Goal: Information Seeking & Learning: Learn about a topic

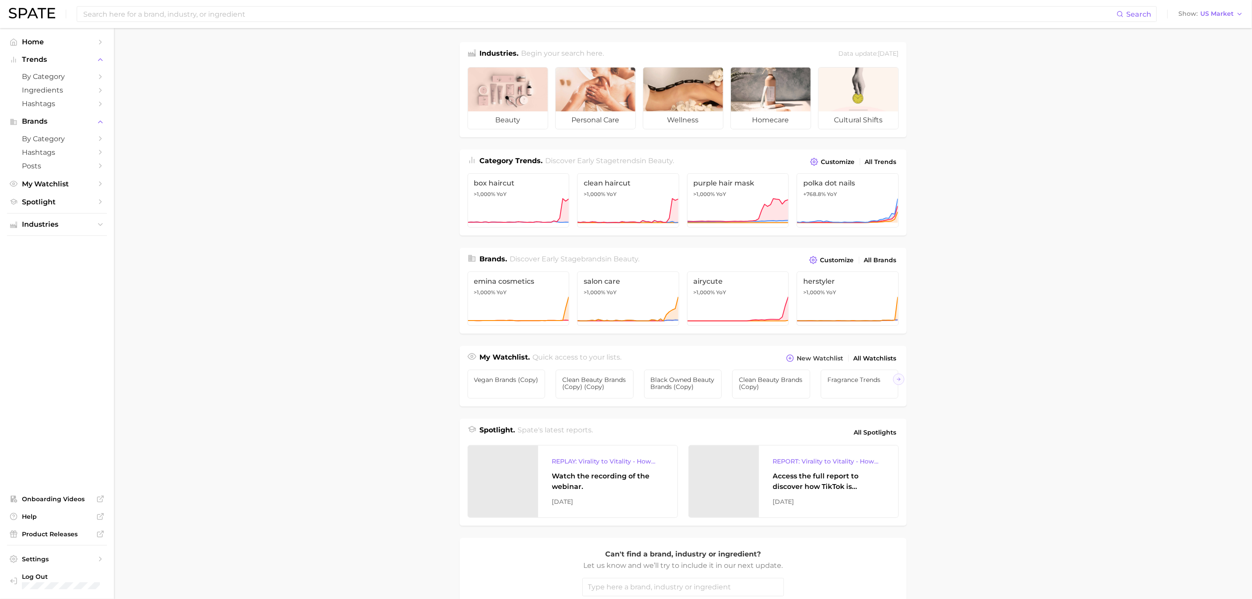
click at [240, 4] on div "Search Show US Market" at bounding box center [626, 14] width 1234 height 28
click at [241, 8] on input at bounding box center [599, 14] width 1034 height 15
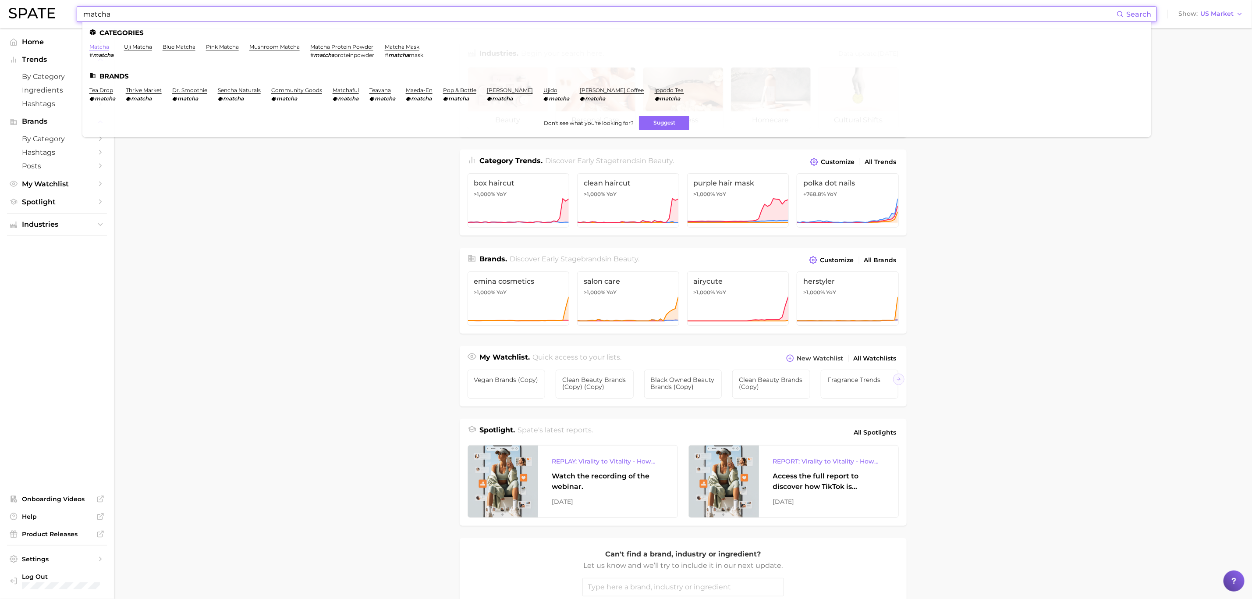
type input "matcha"
click at [103, 43] on link "matcha" at bounding box center [99, 46] width 20 height 7
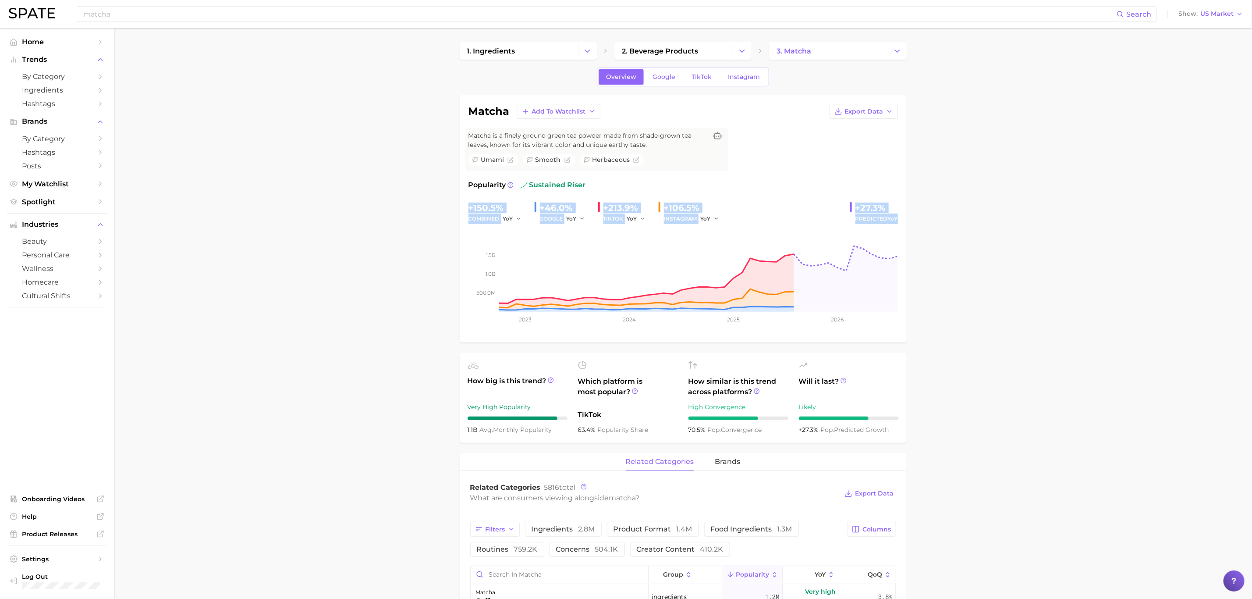
drag, startPoint x: 468, startPoint y: 209, endPoint x: 912, endPoint y: 218, distance: 444.0
copy div "+150.5% combined YoY +46.0% GOOGLE YoY +213.9% TIKTOK YoY +106.5% INSTAGRAM YoY…"
click at [553, 381] on circle at bounding box center [550, 379] width 5 height 5
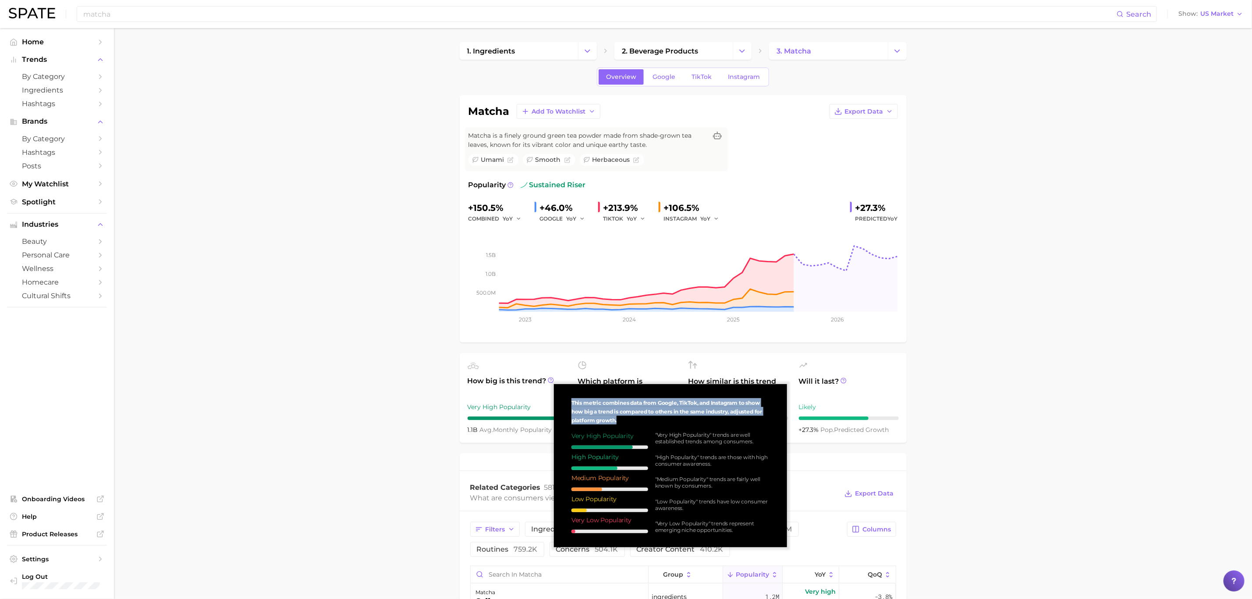
drag, startPoint x: 570, startPoint y: 400, endPoint x: 627, endPoint y: 423, distance: 61.9
click at [627, 423] on div "This metric combines data from Google, TikTok, and Instagram to show how big a …" at bounding box center [670, 465] width 219 height 149
copy span "This metric combines data from Google, TikTok, and Instagram to show how big a …"
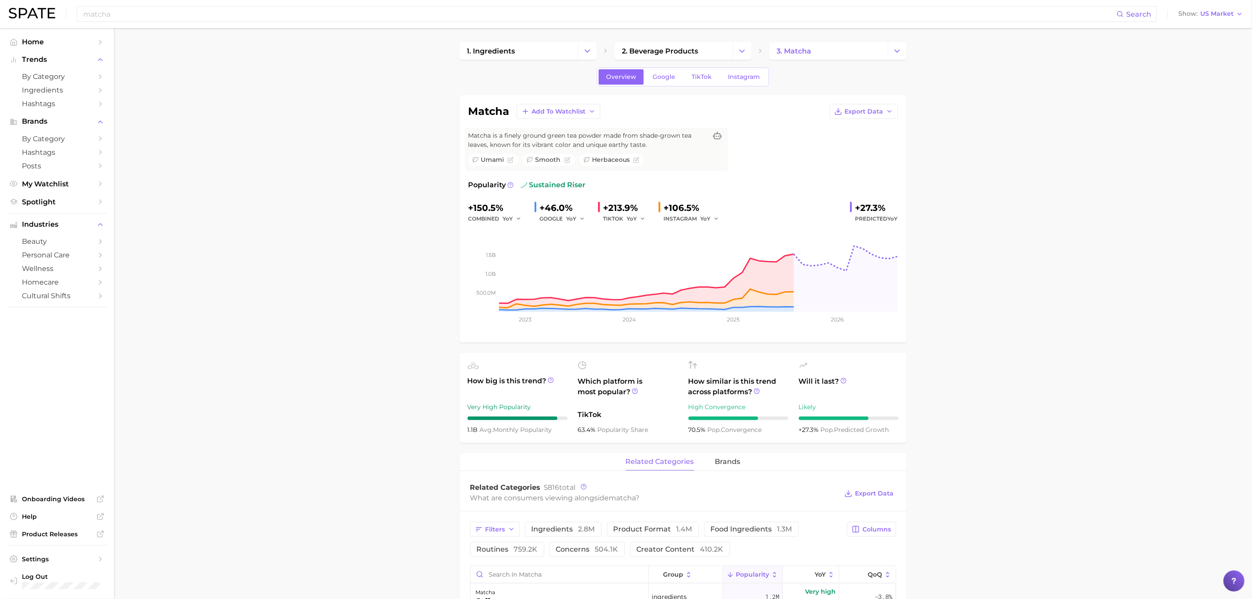
click at [705, 409] on div "High Convergence" at bounding box center [738, 406] width 100 height 11
click at [756, 393] on icon at bounding box center [757, 391] width 6 height 6
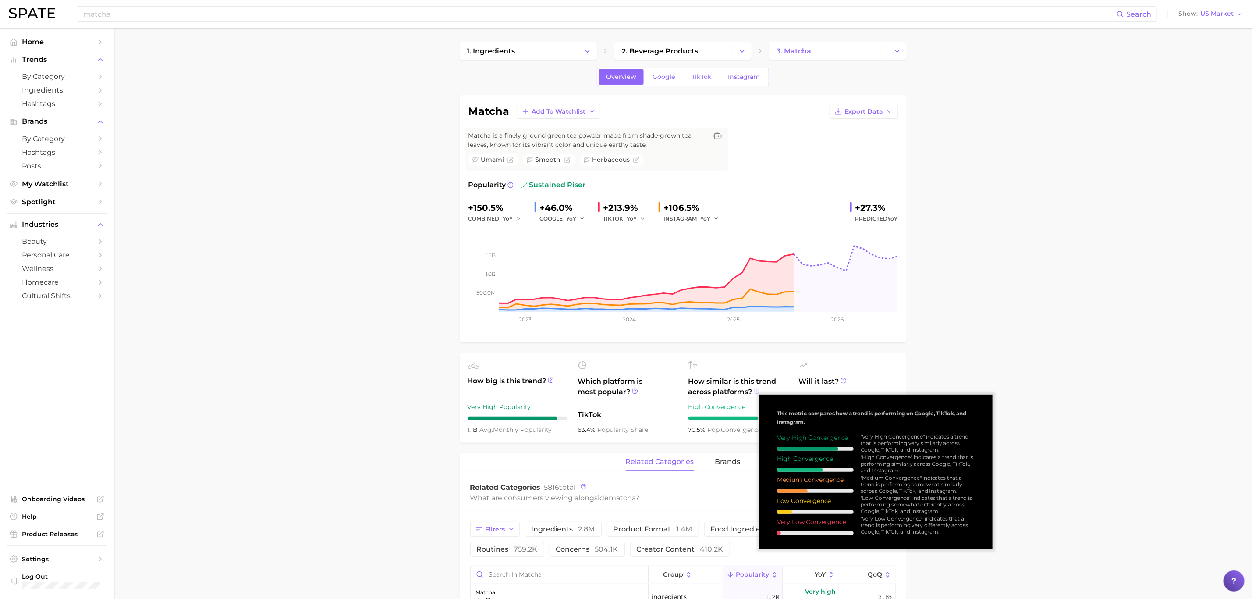
click at [756, 393] on icon at bounding box center [757, 391] width 6 height 6
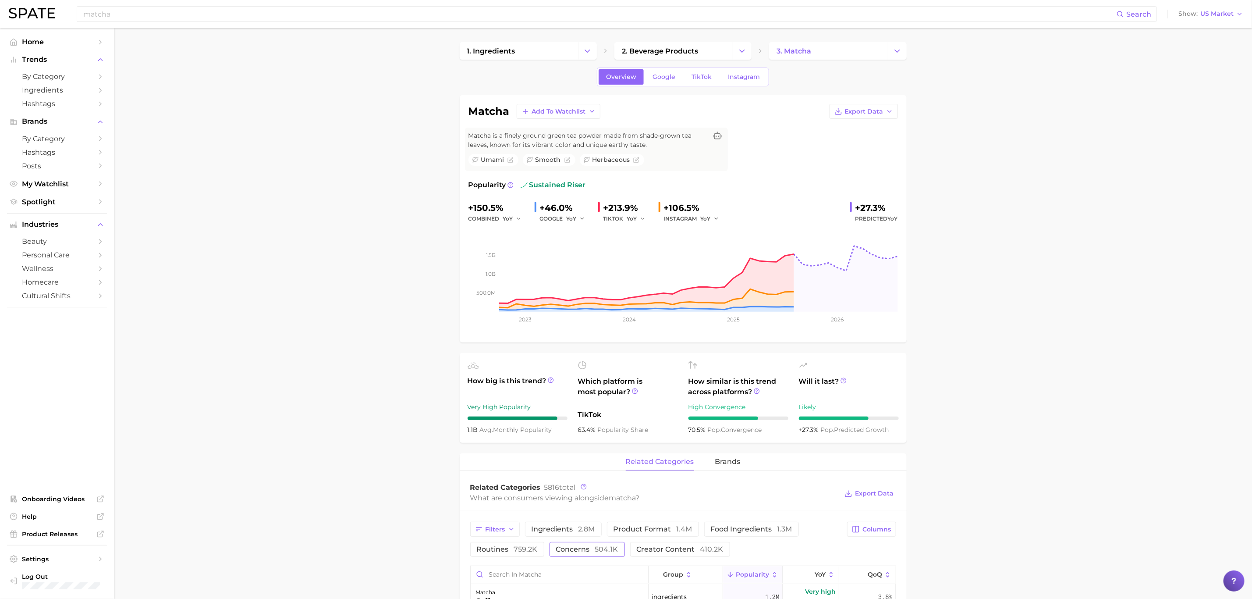
click at [623, 553] on button "concerns 504.1k" at bounding box center [587, 549] width 75 height 15
click at [440, 18] on input "matcha" at bounding box center [599, 14] width 1034 height 15
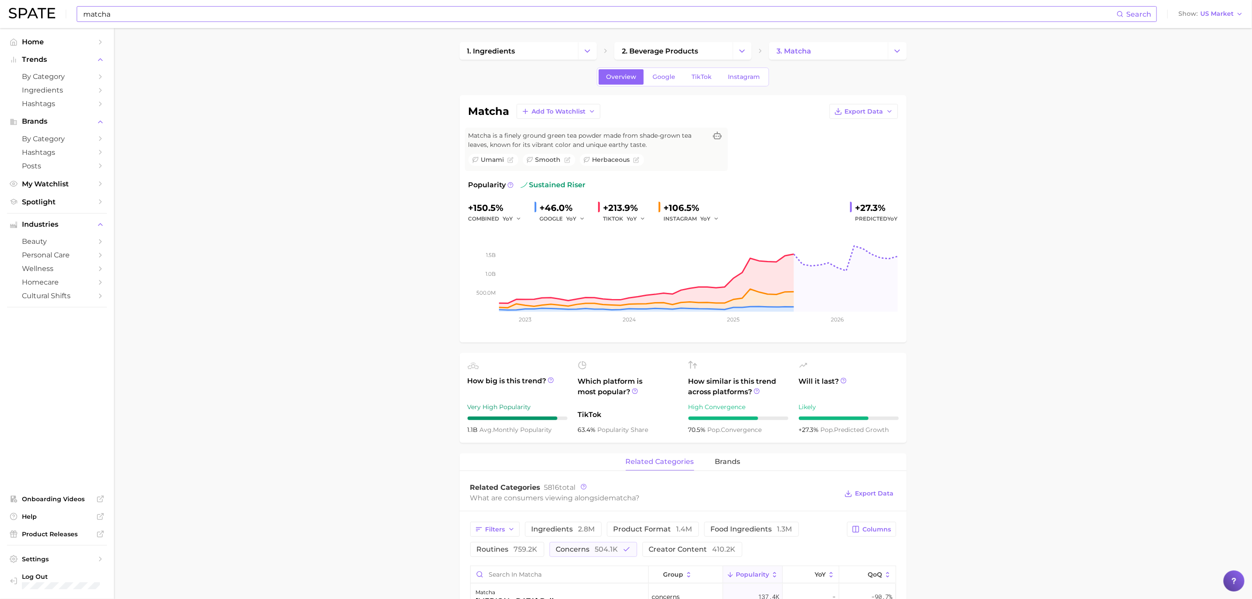
click at [274, 8] on input "matcha" at bounding box center [599, 14] width 1034 height 15
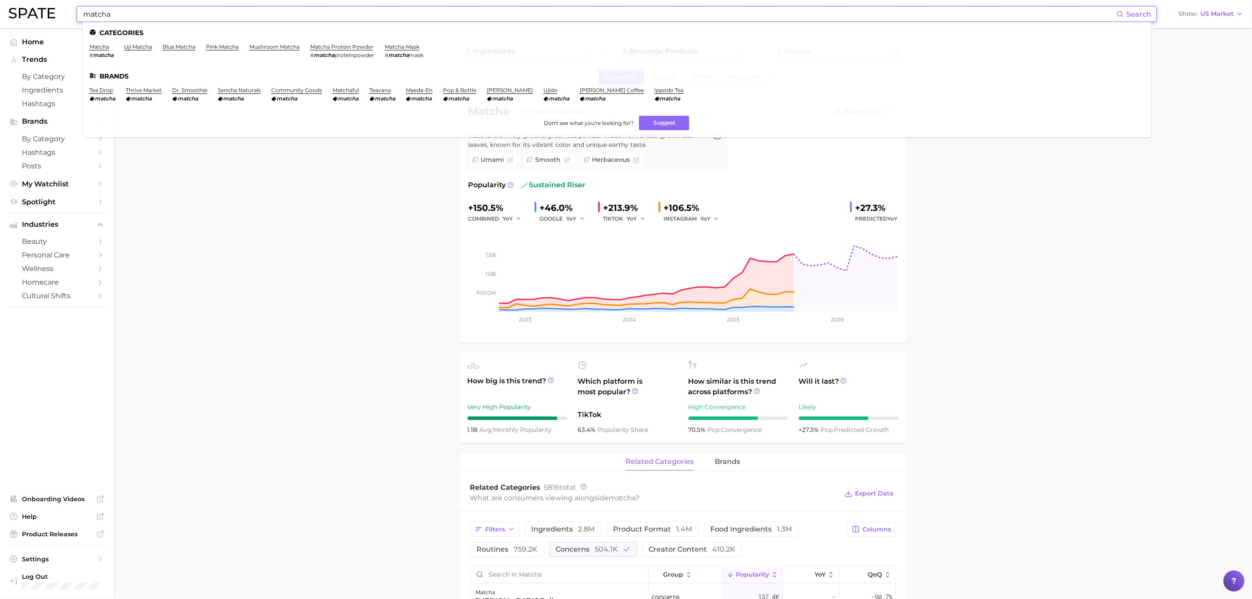
click at [274, 8] on input "matcha" at bounding box center [599, 14] width 1034 height 15
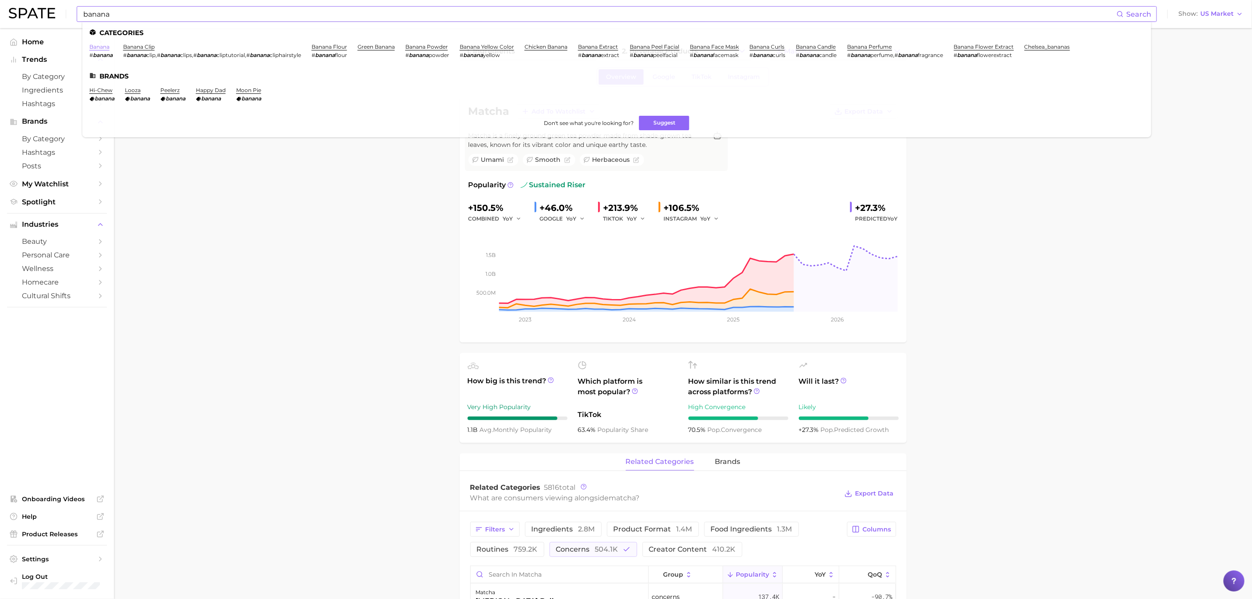
click at [100, 44] on link "banana" at bounding box center [99, 46] width 20 height 7
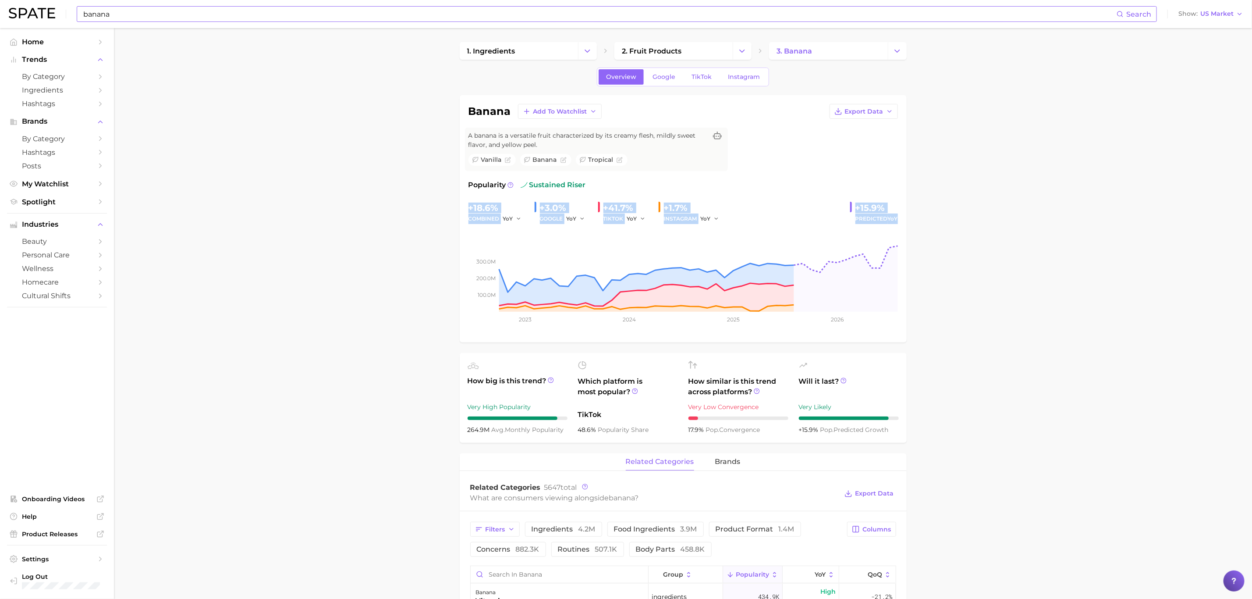
drag, startPoint x: 461, startPoint y: 208, endPoint x: 910, endPoint y: 216, distance: 448.8
copy div "+18.6% combined YoY +3.0% GOOGLE YoY +41.7% TIKTOK YoY +1.7% INSTAGRAM YoY +15.…"
drag, startPoint x: 467, startPoint y: 429, endPoint x: 564, endPoint y: 430, distance: 97.3
click at [564, 430] on ul "How big is this trend? Very High Popularity 264.9m avg. monthly popularity Whic…" at bounding box center [683, 398] width 447 height 90
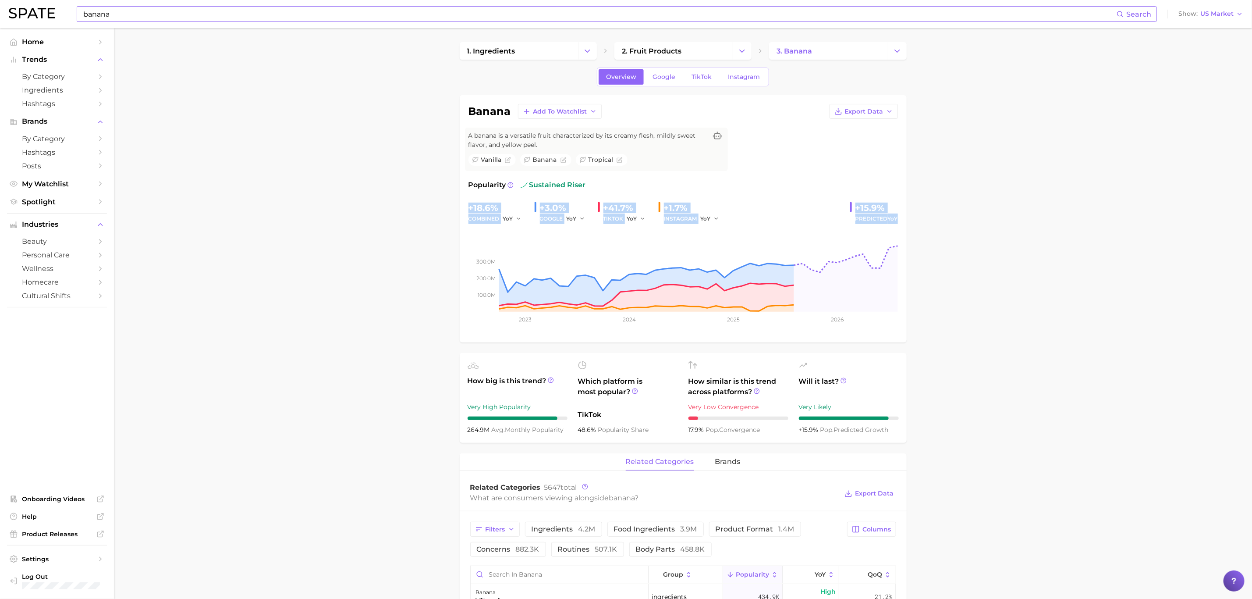
copy div "264.9m avg. monthly popularity"
click at [487, 14] on input "banana" at bounding box center [599, 14] width 1034 height 15
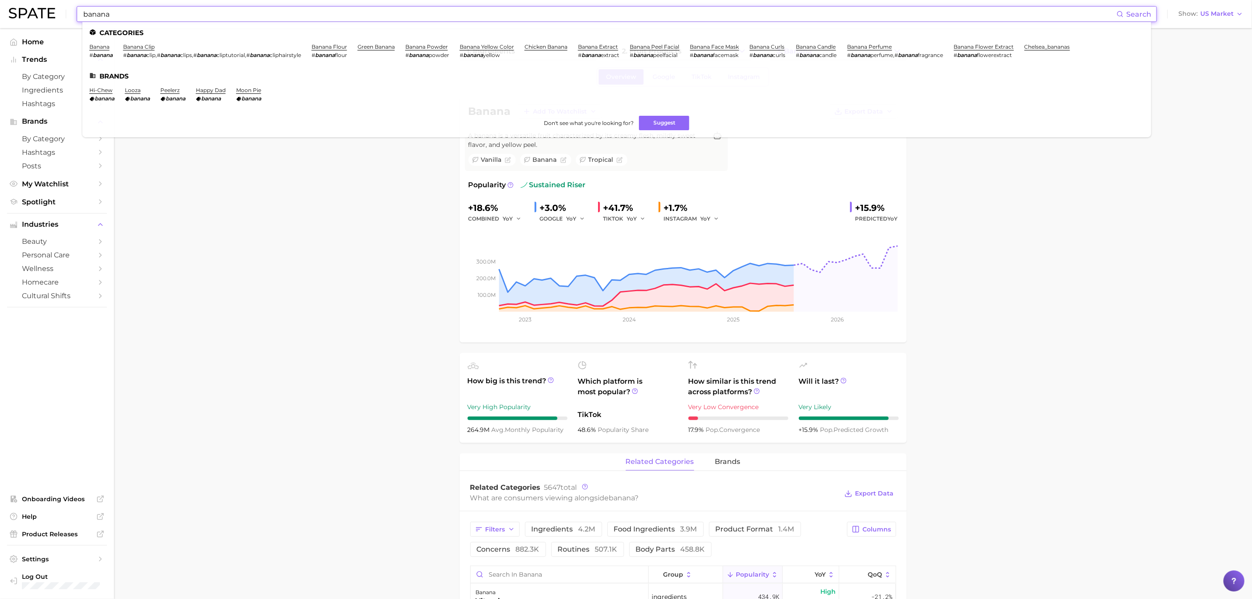
click at [487, 13] on input "banana" at bounding box center [599, 14] width 1034 height 15
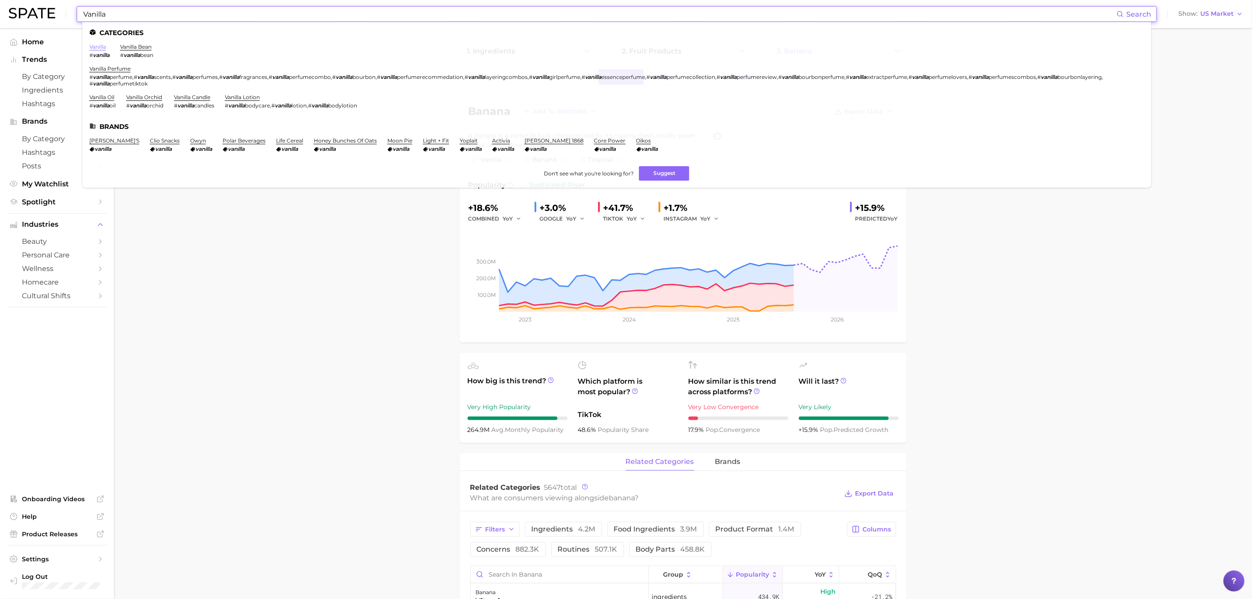
click at [97, 47] on link "vanilla" at bounding box center [97, 46] width 17 height 7
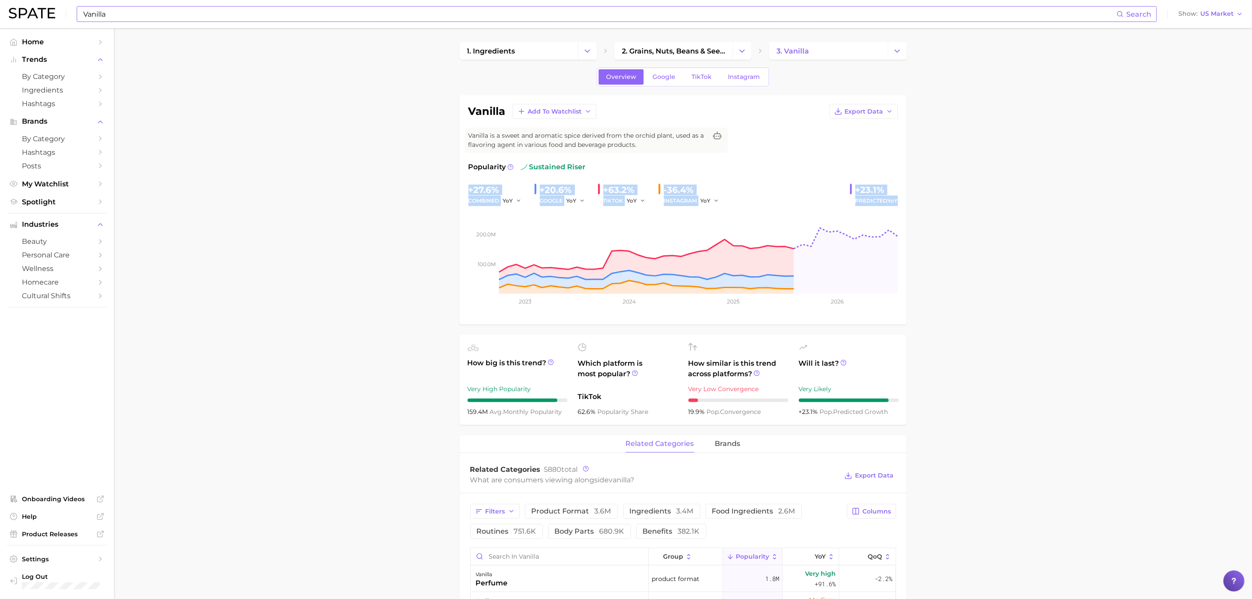
drag, startPoint x: 459, startPoint y: 192, endPoint x: 908, endPoint y: 208, distance: 449.4
copy div "+27.6% combined YoY +20.6% GOOGLE YoY +63.2% TIKTOK YoY -36.4% INSTAGRAM YoY +2…"
click at [460, 413] on ul "How big is this trend? Very High Popularity 159.4m avg. monthly popularity Whic…" at bounding box center [683, 380] width 447 height 90
drag, startPoint x: 461, startPoint y: 414, endPoint x: 564, endPoint y: 418, distance: 103.9
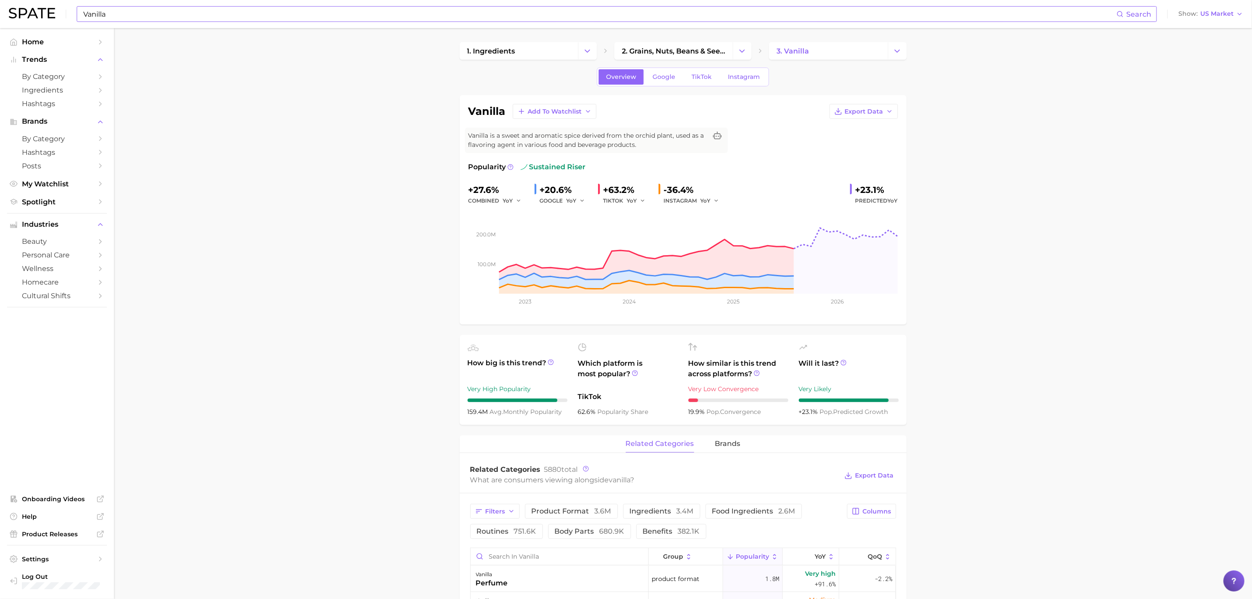
click at [564, 418] on ul "How big is this trend? Very High Popularity 159.4m avg. monthly popularity Whic…" at bounding box center [683, 380] width 447 height 90
copy div "159.4m avg. monthly popularity"
drag, startPoint x: 1065, startPoint y: 177, endPoint x: 502, endPoint y: 64, distance: 574.3
click at [237, 16] on input "Vanilla" at bounding box center [599, 14] width 1034 height 15
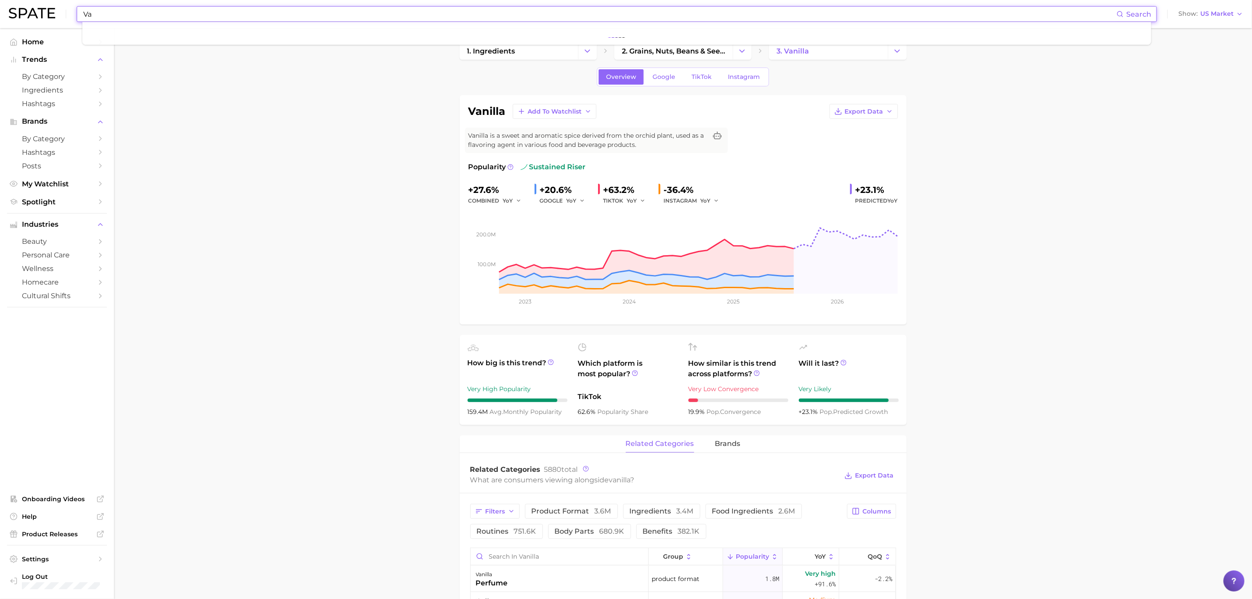
type input "V"
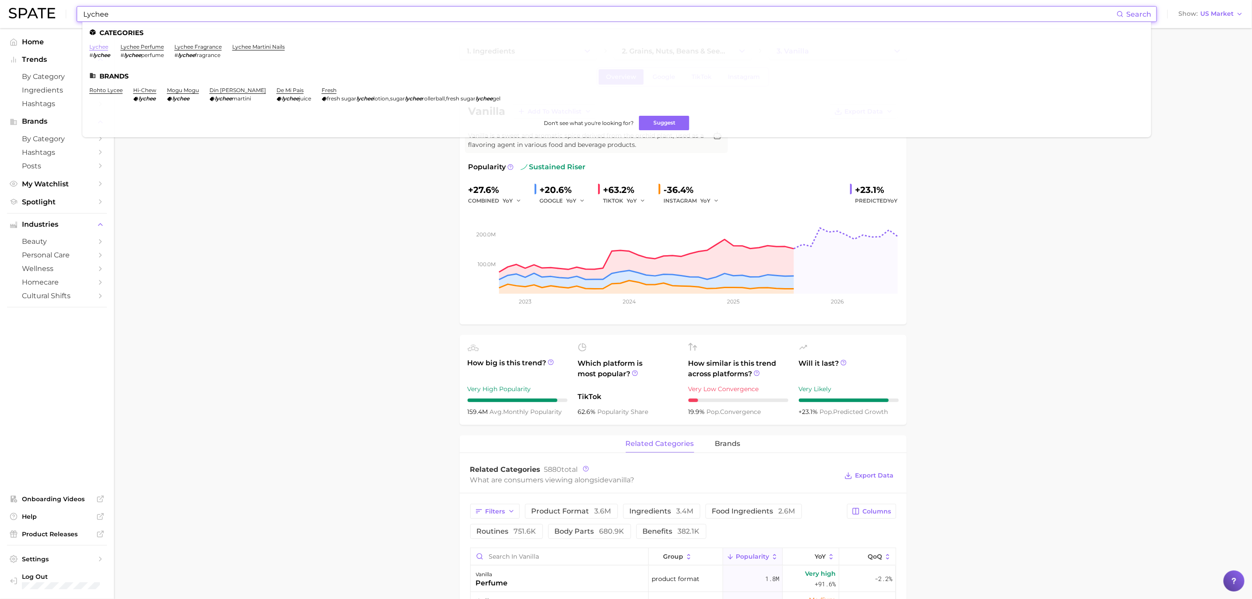
click at [106, 49] on link "lychee" at bounding box center [98, 46] width 19 height 7
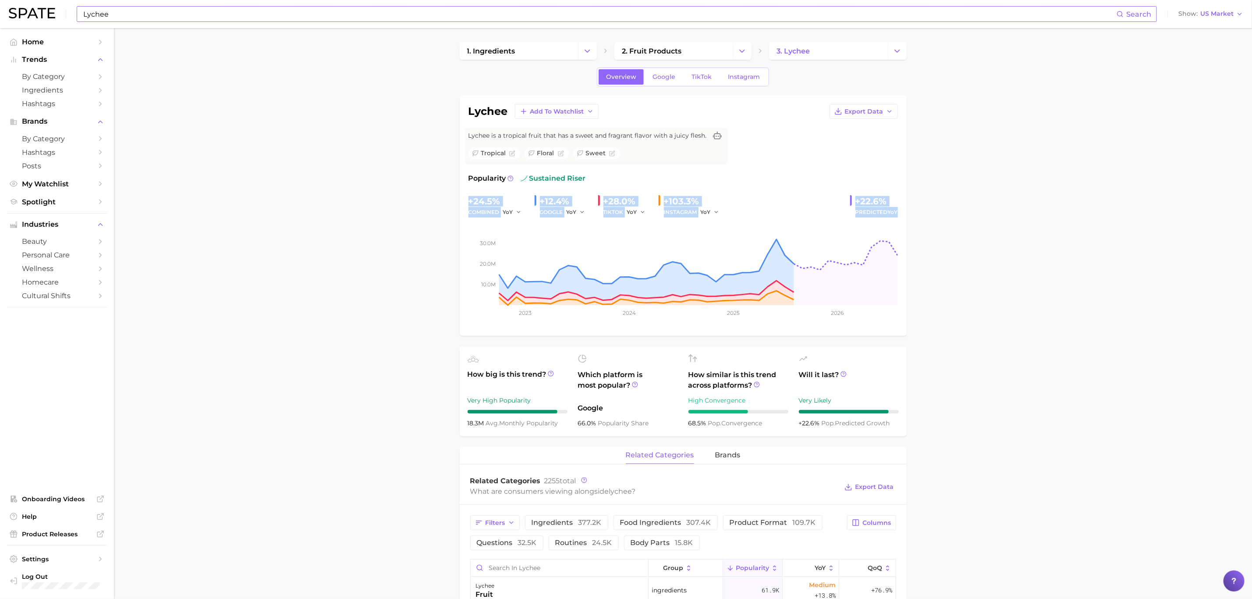
drag, startPoint x: 465, startPoint y: 204, endPoint x: 902, endPoint y: 214, distance: 436.6
click at [902, 214] on div "lychee Add to Watchlist Export Data Lychee is a tropical fruit that has a sweet…" at bounding box center [683, 215] width 447 height 241
copy div "+24.5% combined YoY +12.4% GOOGLE YoY +28.0% TIKTOK YoY +103.3% INSTAGRAM YoY +…"
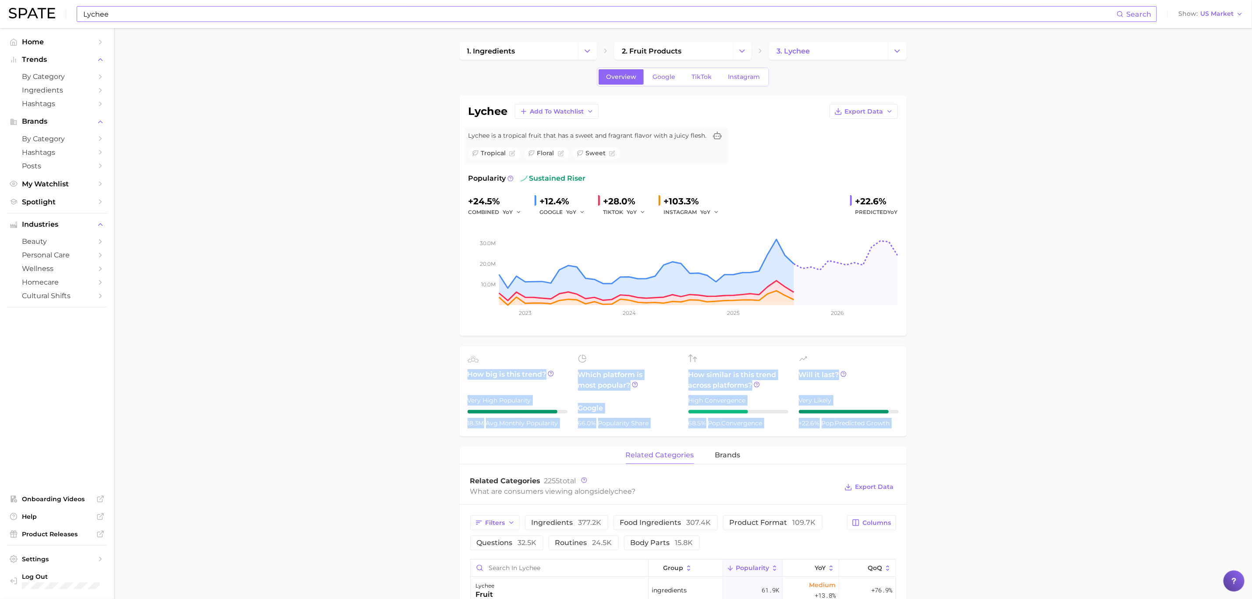
drag, startPoint x: 470, startPoint y: 429, endPoint x: 527, endPoint y: 438, distance: 58.1
click at [527, 426] on span "avg. monthly popularity" at bounding box center [522, 423] width 72 height 8
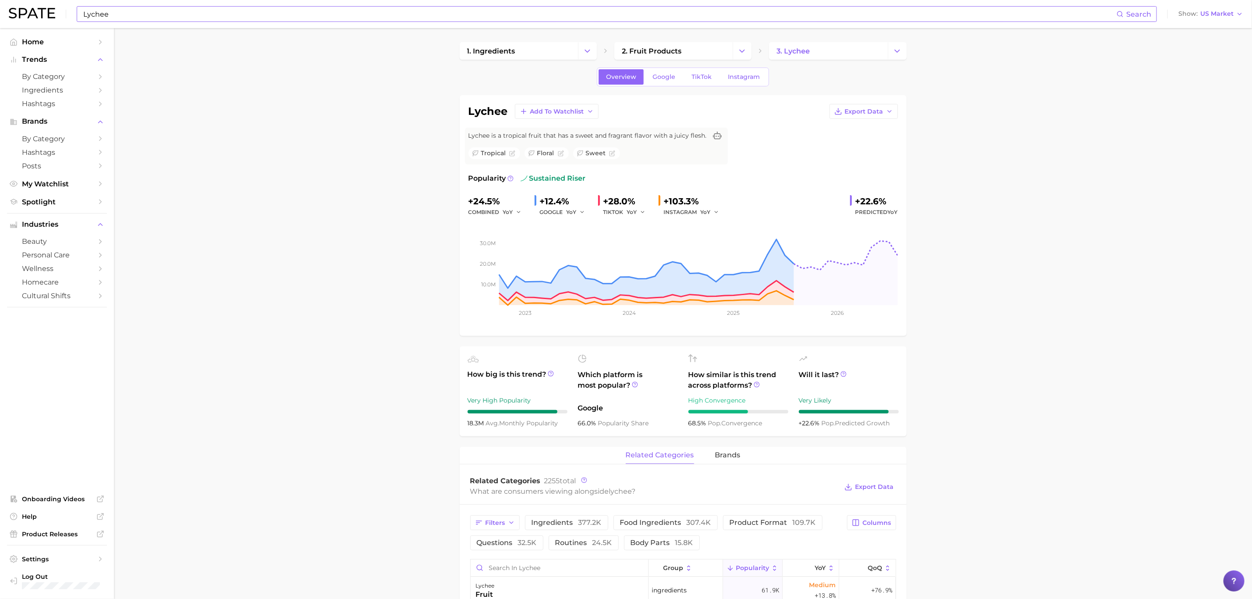
click at [527, 425] on span "avg. monthly popularity" at bounding box center [522, 423] width 72 height 8
click at [275, 11] on input "Lychee" at bounding box center [599, 14] width 1034 height 15
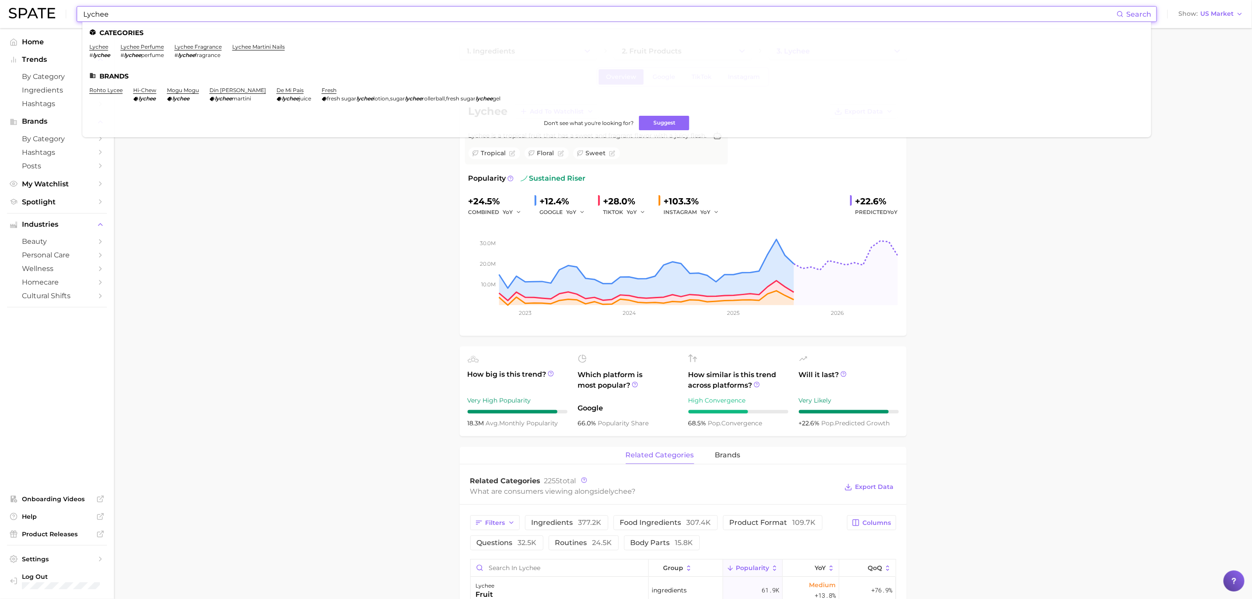
click at [275, 11] on input "Lychee" at bounding box center [599, 14] width 1034 height 15
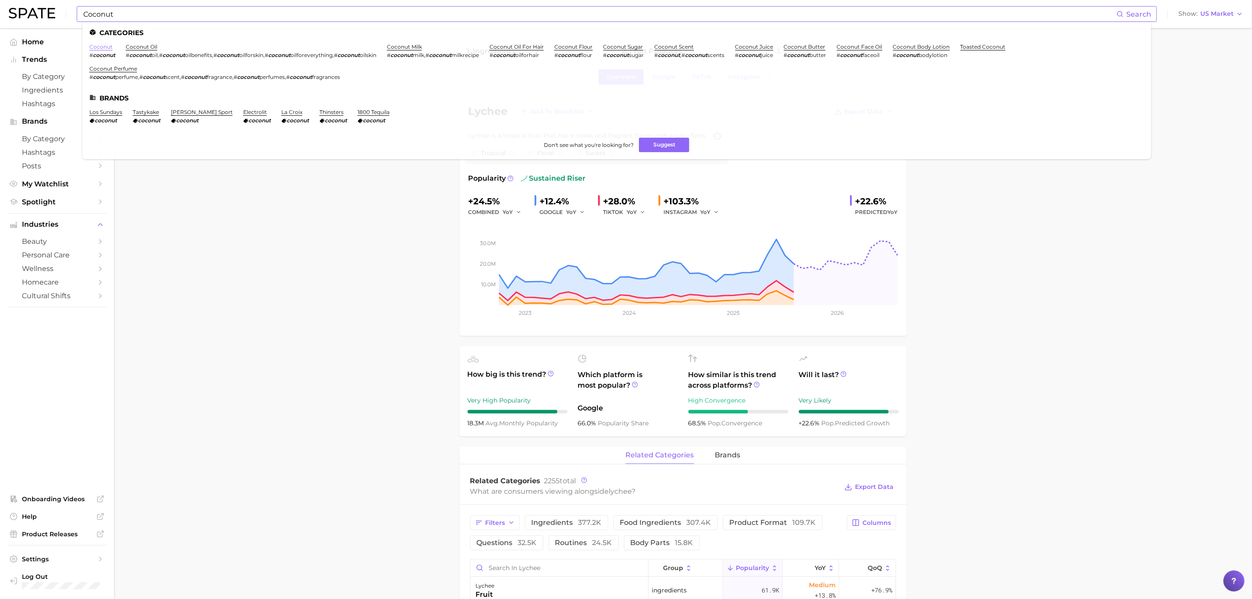
click at [97, 47] on link "coconut" at bounding box center [100, 46] width 23 height 7
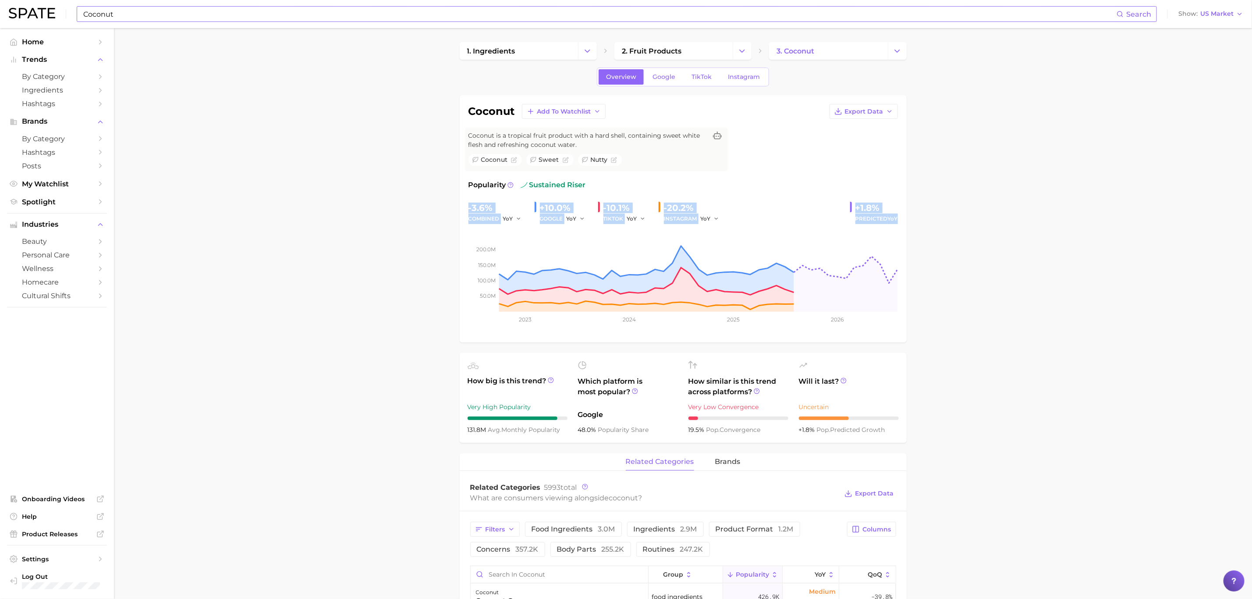
drag, startPoint x: 460, startPoint y: 212, endPoint x: 918, endPoint y: 222, distance: 458.0
copy div "-3.6% combined YoY +10.0% GOOGLE YoY -10.1% TIKTOK YoY -20.2% INSTAGRAM YoY +1.…"
drag, startPoint x: 464, startPoint y: 433, endPoint x: 562, endPoint y: 430, distance: 97.8
click at [562, 430] on ul "How big is this trend? Very High Popularity 131.8m avg. monthly popularity Whic…" at bounding box center [683, 398] width 447 height 90
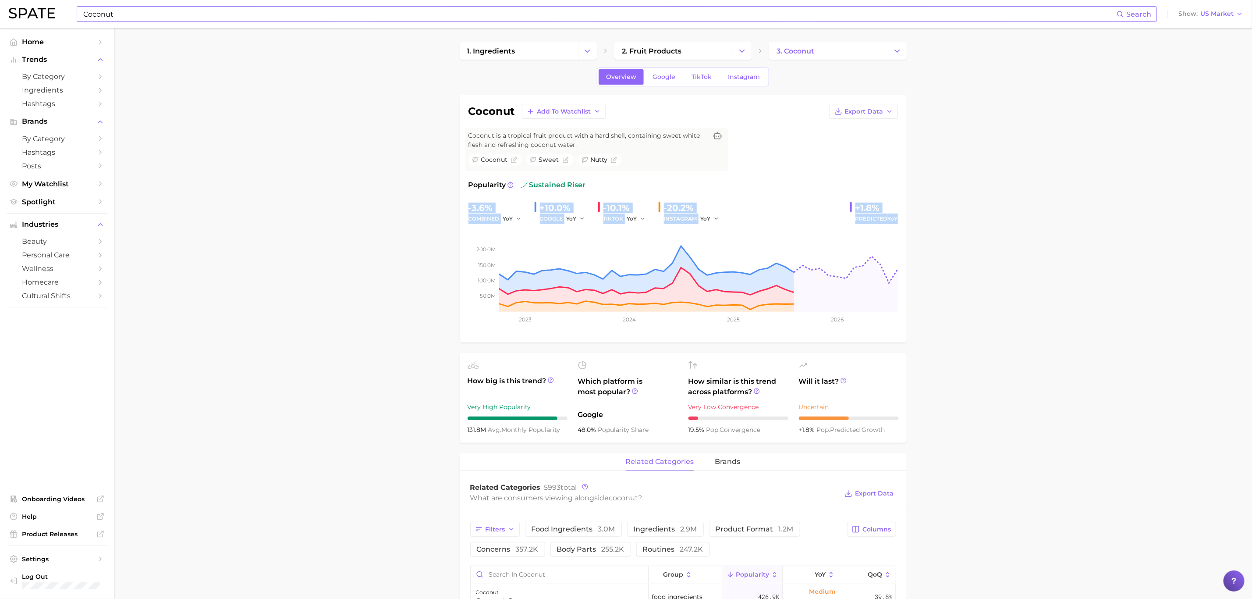
copy div "131.8m avg. monthly popularity"
drag, startPoint x: 1041, startPoint y: 261, endPoint x: 1011, endPoint y: 258, distance: 29.9
click at [300, 15] on input "Coconut" at bounding box center [599, 14] width 1034 height 15
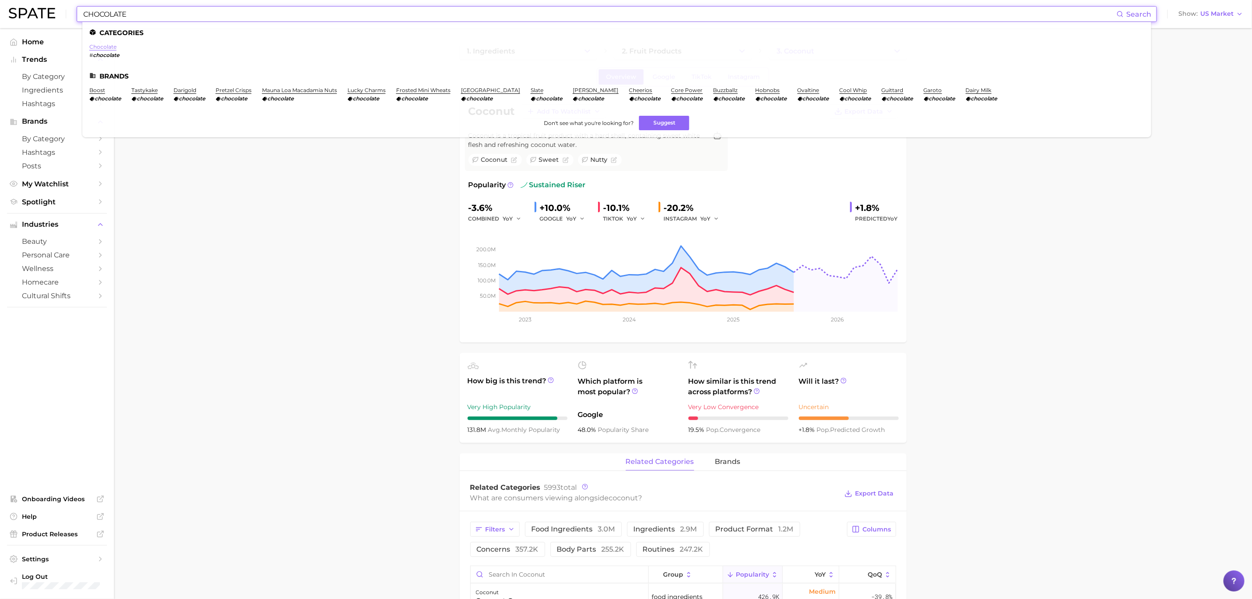
click at [104, 43] on link "chocolate" at bounding box center [102, 46] width 27 height 7
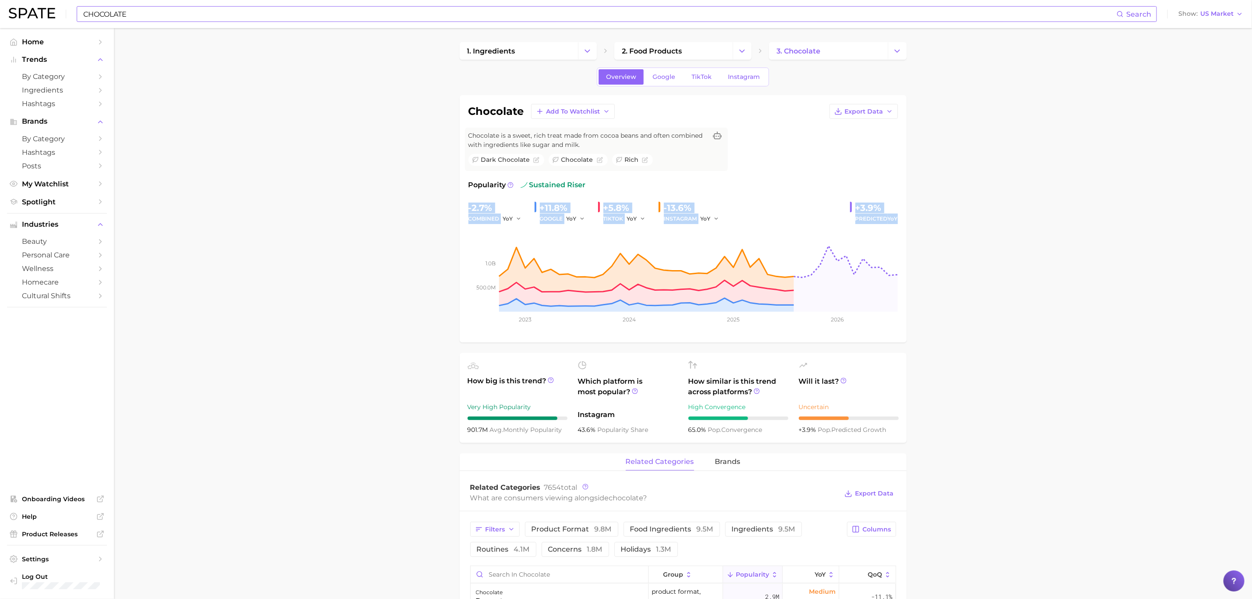
drag, startPoint x: 465, startPoint y: 206, endPoint x: 906, endPoint y: 223, distance: 441.6
click at [906, 223] on div "chocolate Add to Watchlist Export Data Chocolate is a sweet, rich treat made fr…" at bounding box center [683, 218] width 447 height 247
copy div "-2.7% combined YoY +11.8% GOOGLE YoY +5.8% TIKTOK YoY -13.6% INSTAGRAM YoY +3.9…"
drag, startPoint x: 467, startPoint y: 430, endPoint x: 549, endPoint y: 444, distance: 83.2
click at [563, 441] on ul "How big is this trend? Very High Popularity 901.7m avg. monthly popularity Whic…" at bounding box center [683, 398] width 447 height 90
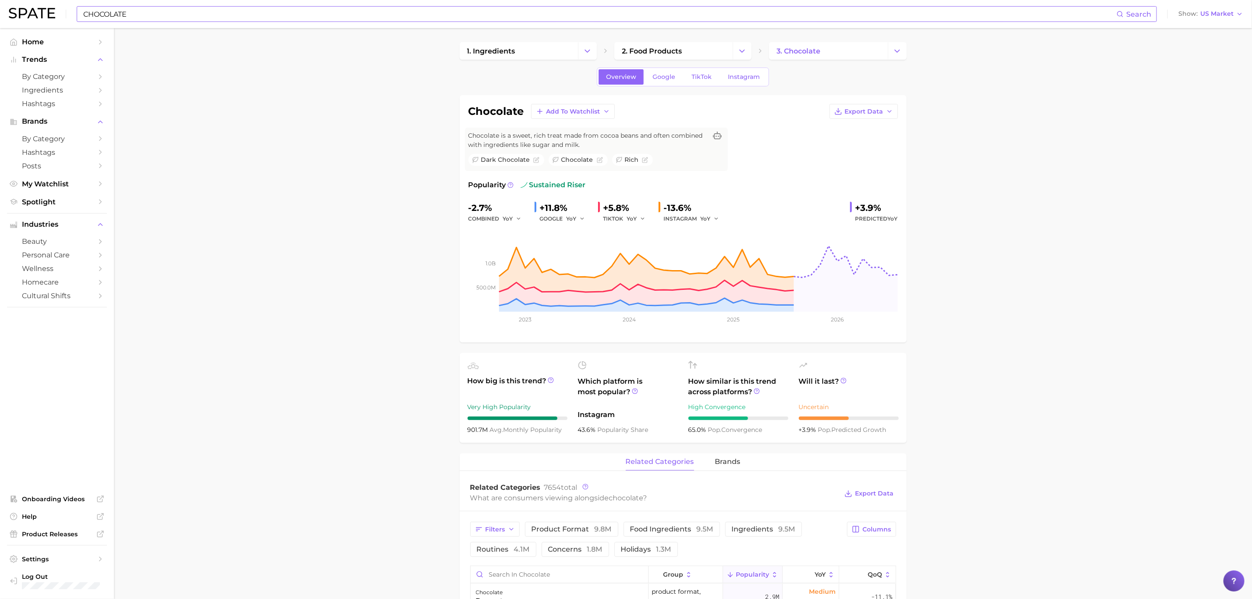
drag, startPoint x: 1064, startPoint y: 257, endPoint x: 660, endPoint y: 11, distance: 472.9
click at [288, 22] on div "CHOCOLATE Search Show US Market" at bounding box center [626, 14] width 1234 height 28
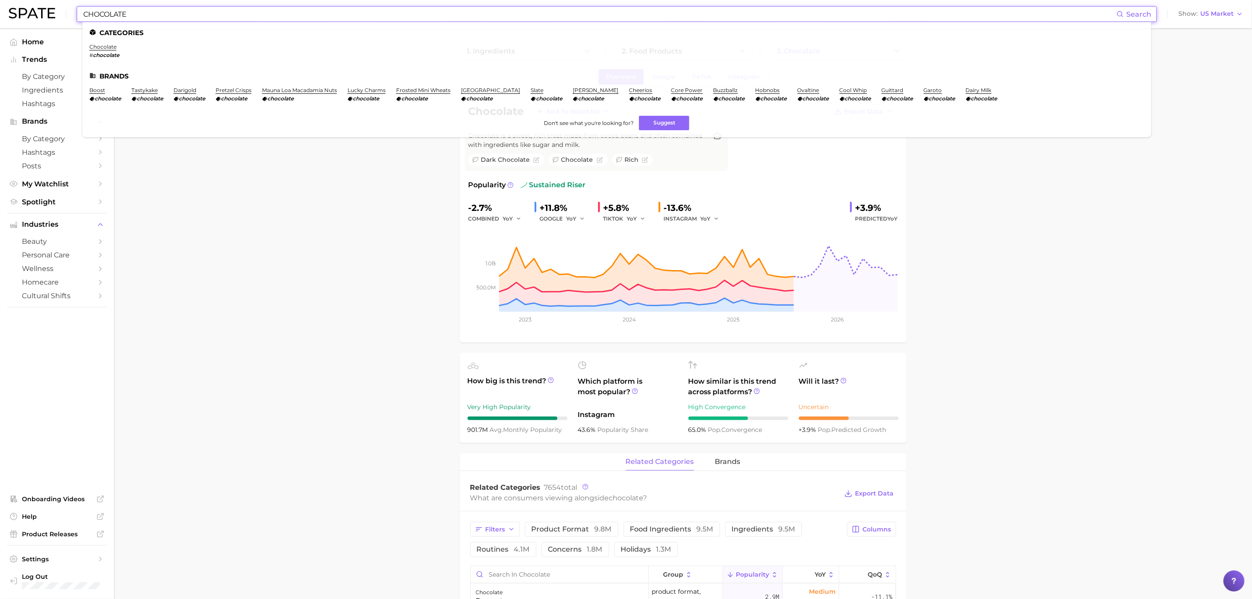
click at [284, 19] on input "CHOCOLATE" at bounding box center [599, 14] width 1034 height 15
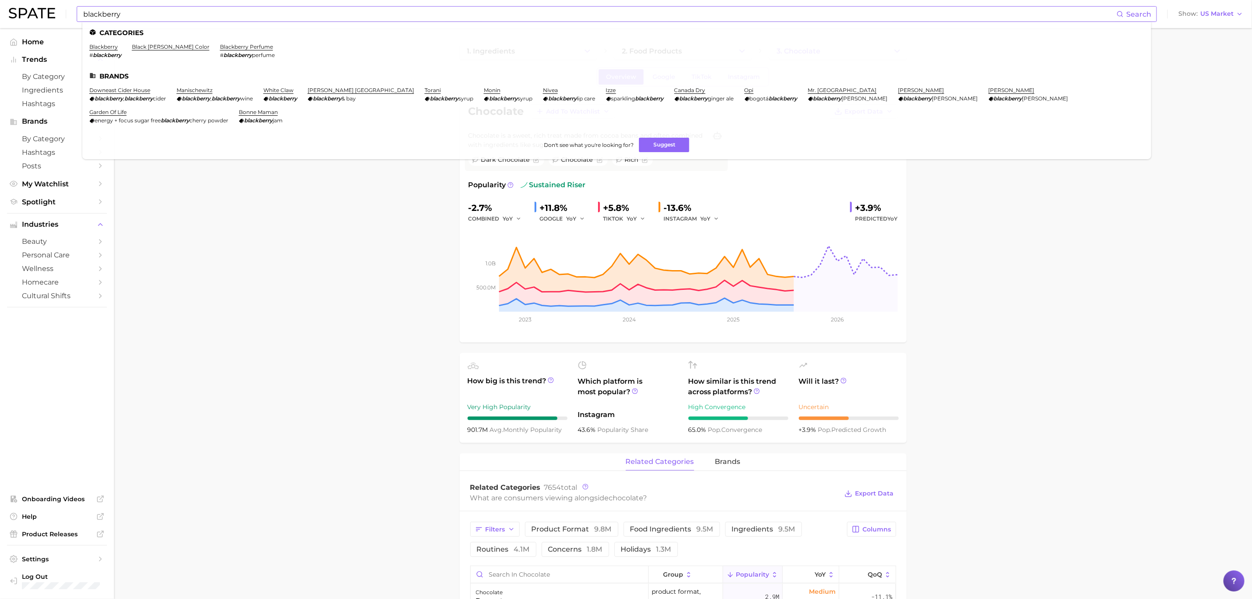
click at [111, 42] on ul "Categories blackberry # blackberry black [PERSON_NAME] color blackberry perfume…" at bounding box center [616, 90] width 1069 height 137
click at [113, 48] on link "blackberry" at bounding box center [103, 46] width 28 height 7
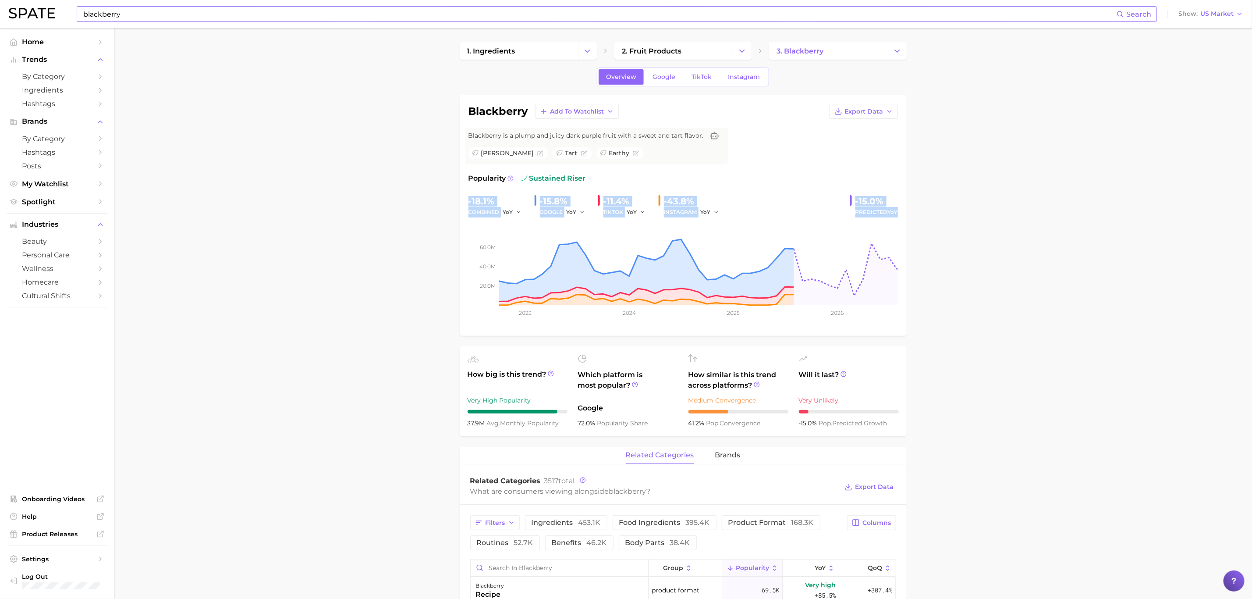
drag, startPoint x: 467, startPoint y: 202, endPoint x: 918, endPoint y: 218, distance: 451.2
drag, startPoint x: 463, startPoint y: 423, endPoint x: 559, endPoint y: 422, distance: 95.5
click at [559, 422] on ul "How big is this trend? Very High Popularity 37.9m avg. monthly popularity Which…" at bounding box center [683, 391] width 447 height 90
drag, startPoint x: 1064, startPoint y: 326, endPoint x: 837, endPoint y: 231, distance: 245.1
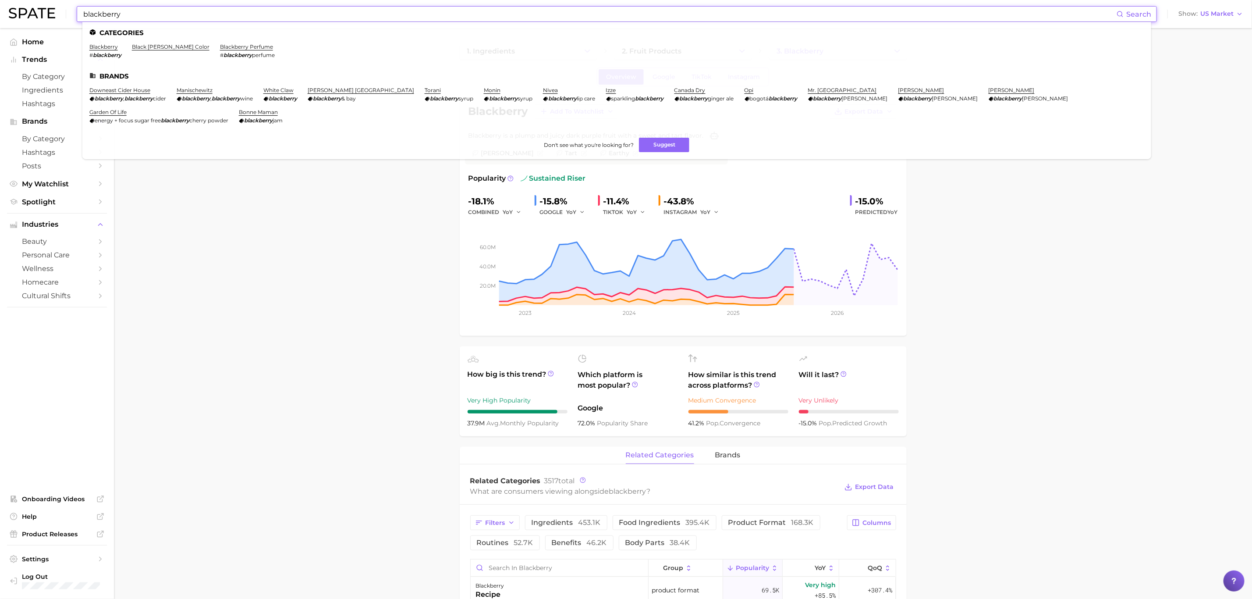
click at [312, 20] on input "blackberry" at bounding box center [599, 14] width 1034 height 15
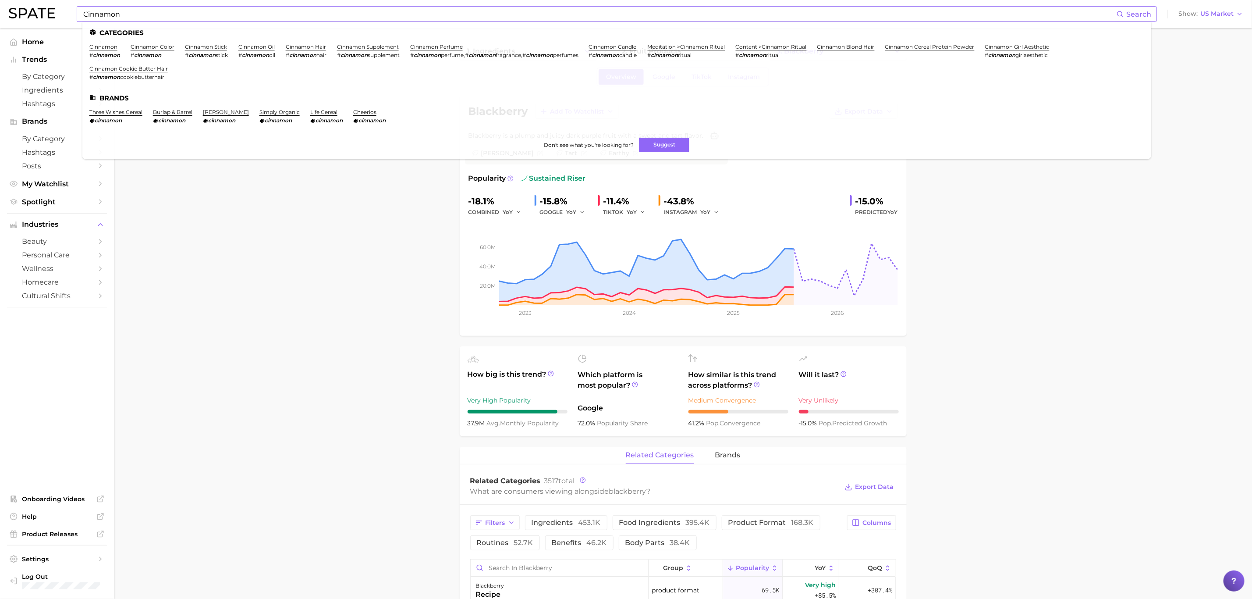
click at [117, 46] on li "cinnamon # cinnamon" at bounding box center [104, 50] width 31 height 15
click at [114, 46] on link "cinnamon" at bounding box center [103, 46] width 28 height 7
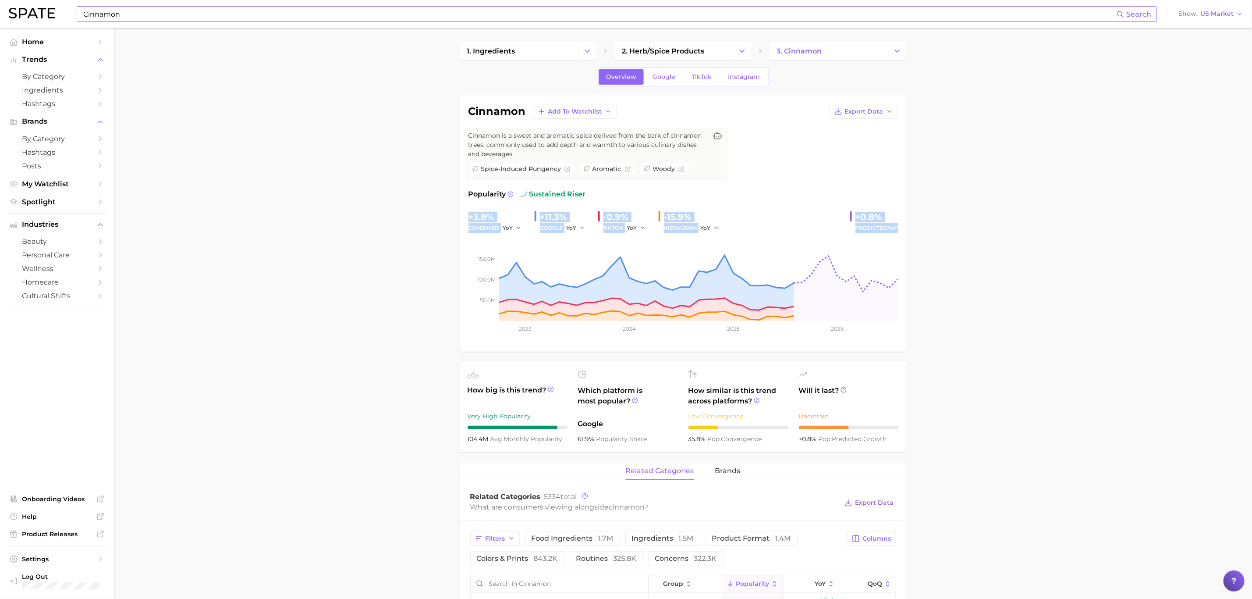
drag, startPoint x: 464, startPoint y: 218, endPoint x: 907, endPoint y: 231, distance: 443.2
drag, startPoint x: 464, startPoint y: 442, endPoint x: 571, endPoint y: 446, distance: 107.0
click at [571, 446] on ul "How big is this trend? Very High Popularity 104.4m avg. monthly popularity Whic…" at bounding box center [683, 407] width 447 height 90
drag, startPoint x: 1004, startPoint y: 341, endPoint x: 856, endPoint y: 309, distance: 150.6
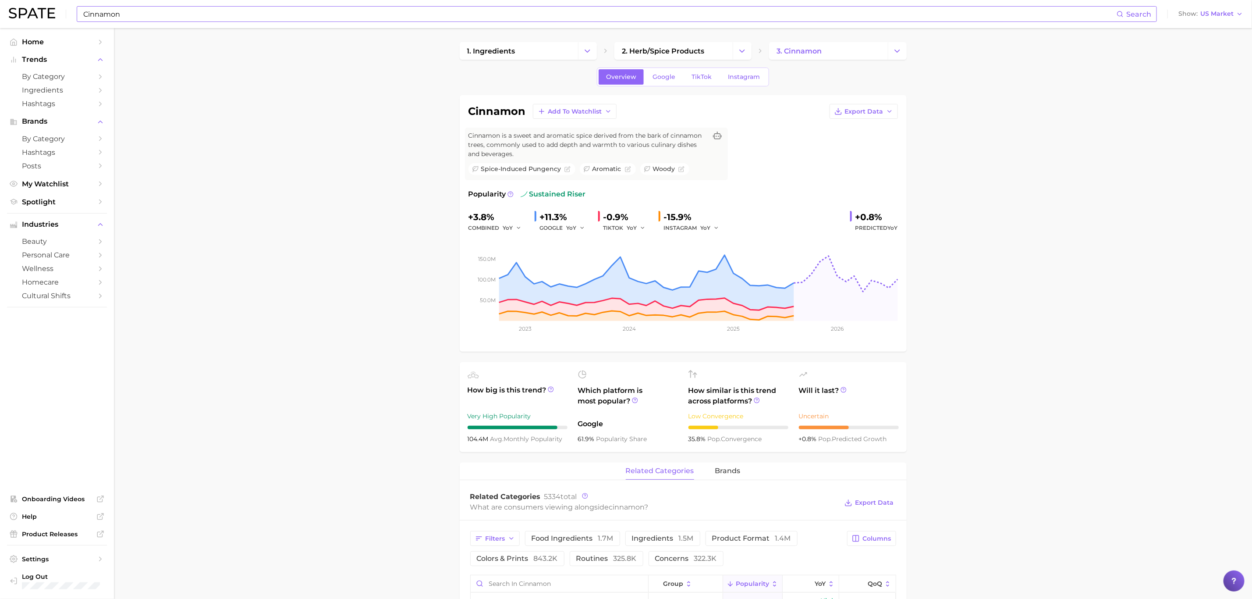
click at [202, 14] on input "Cinnamon" at bounding box center [599, 14] width 1034 height 15
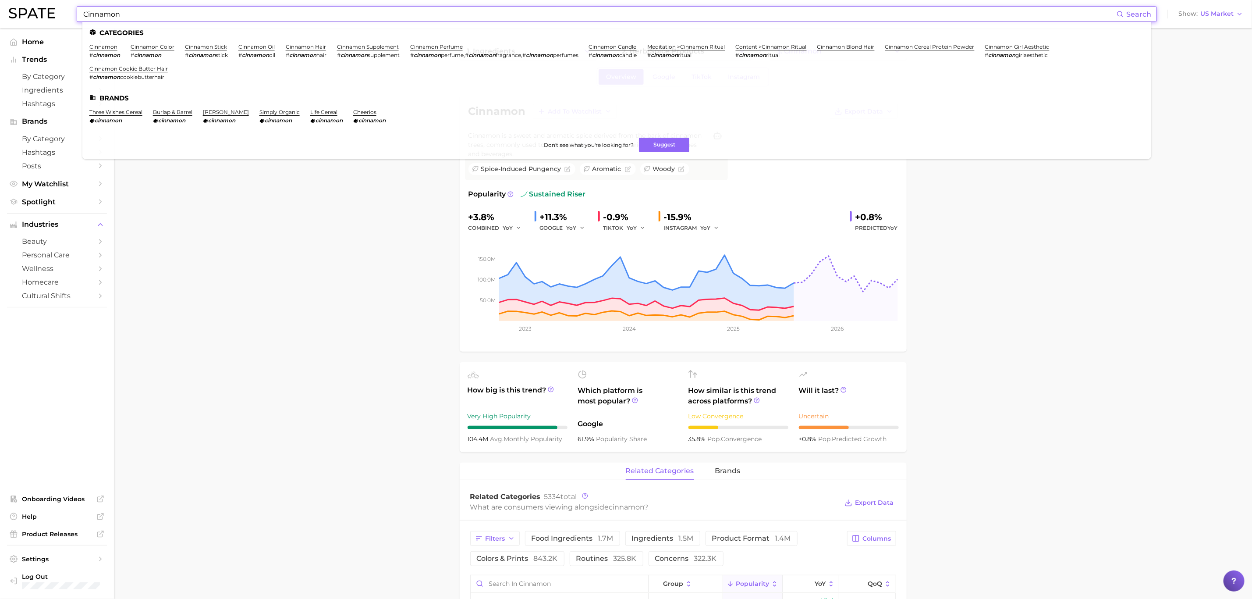
click at [202, 14] on input "Cinnamon" at bounding box center [599, 14] width 1034 height 15
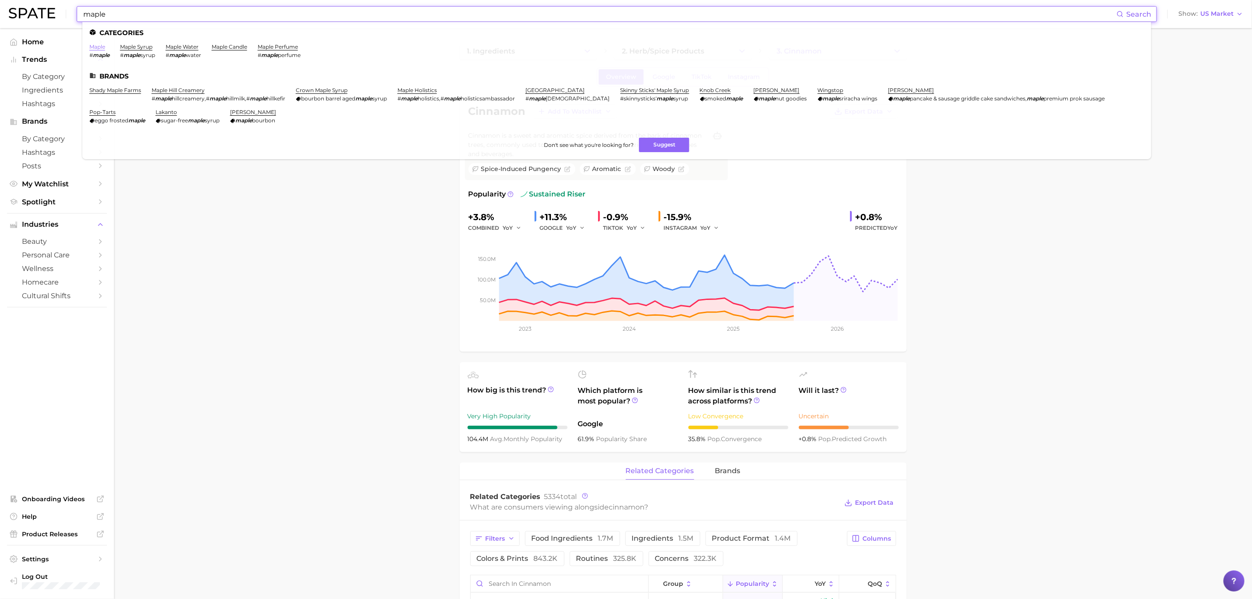
click at [96, 46] on link "maple" at bounding box center [97, 46] width 16 height 7
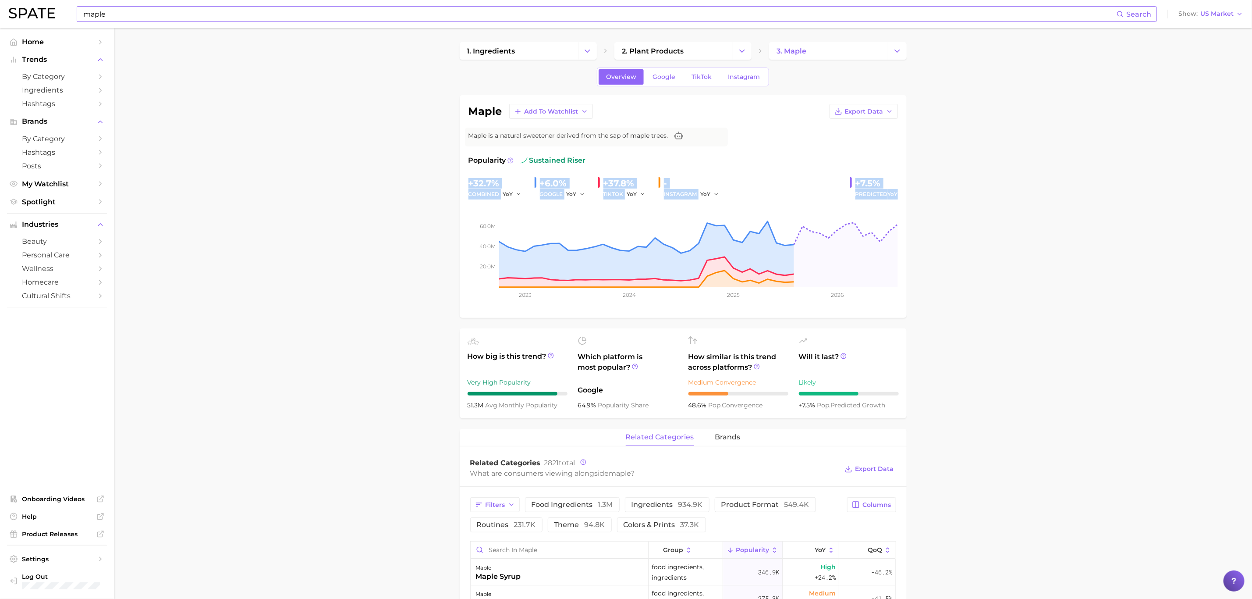
drag, startPoint x: 463, startPoint y: 184, endPoint x: 923, endPoint y: 193, distance: 460.2
drag, startPoint x: 467, startPoint y: 406, endPoint x: 560, endPoint y: 413, distance: 93.2
click at [560, 413] on ul "How big is this trend? Very High Popularity 51.3m avg. monthly popularity Which…" at bounding box center [683, 373] width 447 height 90
drag, startPoint x: 1038, startPoint y: 355, endPoint x: 646, endPoint y: 90, distance: 473.3
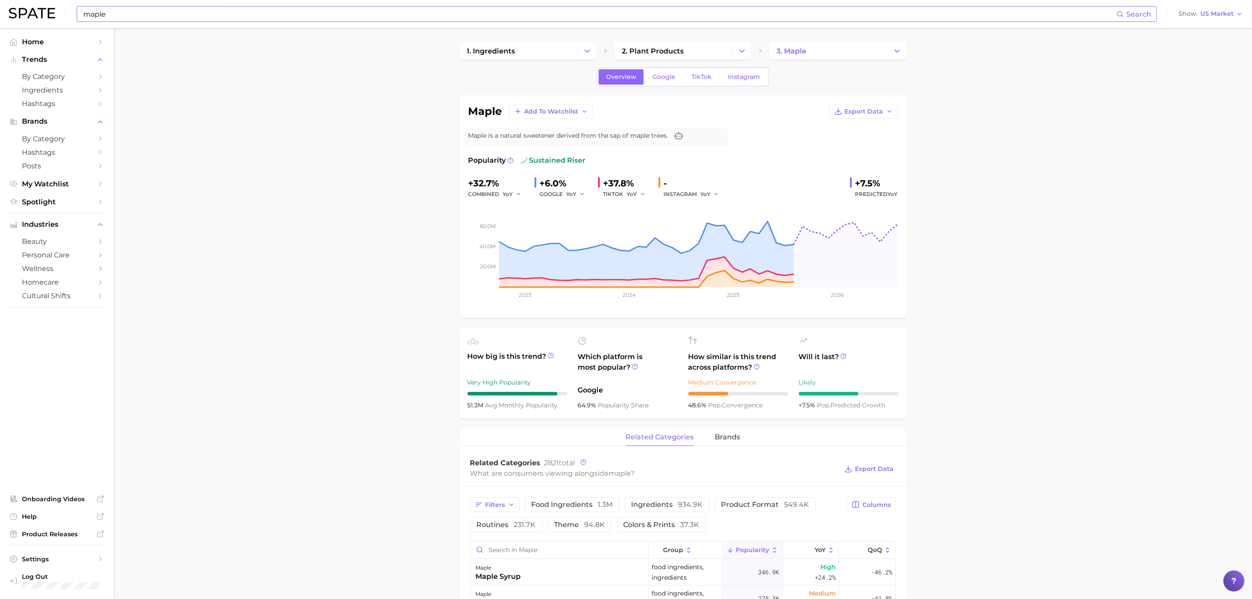
click at [292, 17] on input "maple" at bounding box center [599, 14] width 1034 height 15
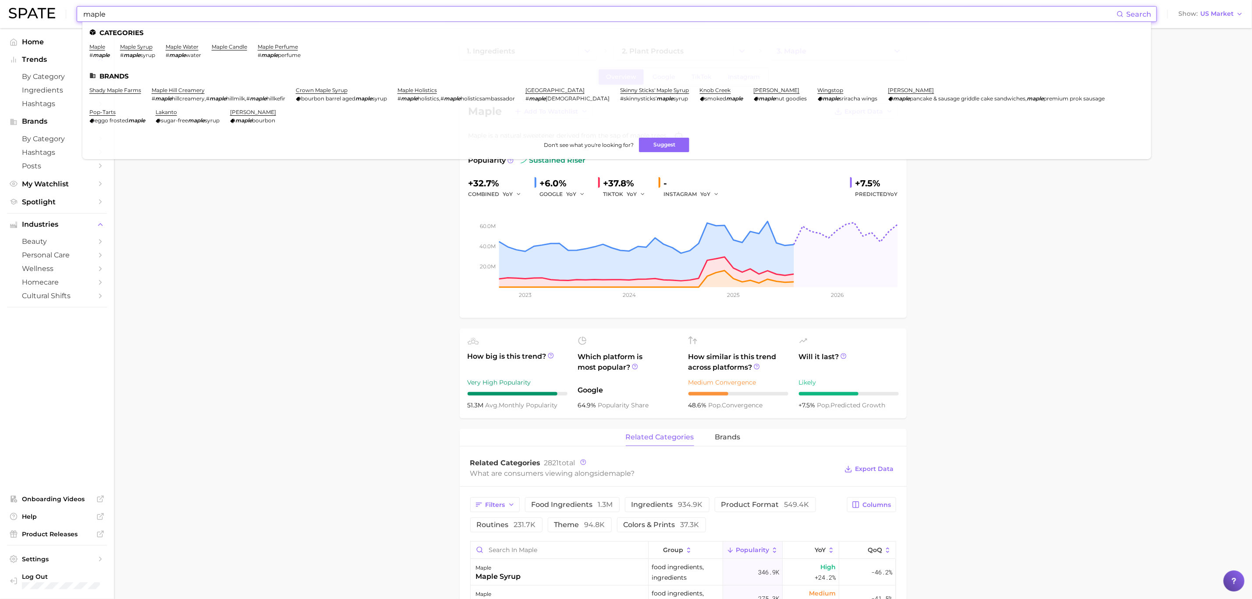
click at [292, 17] on input "maple" at bounding box center [599, 14] width 1034 height 15
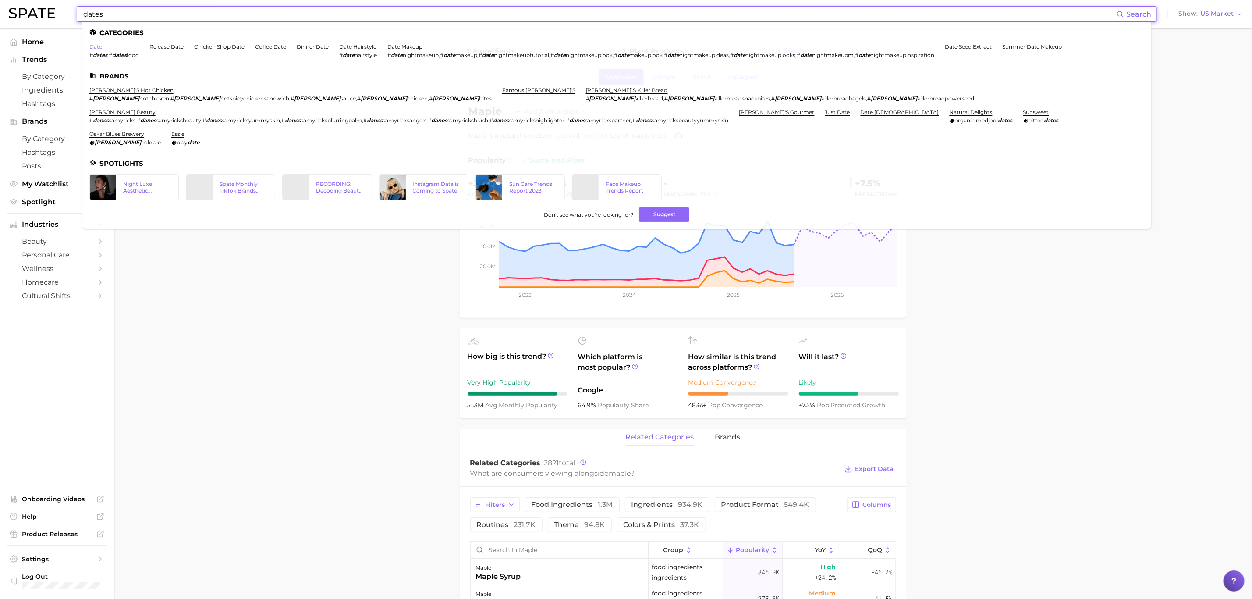
type input "dates"
click at [99, 46] on link "date" at bounding box center [95, 46] width 13 height 7
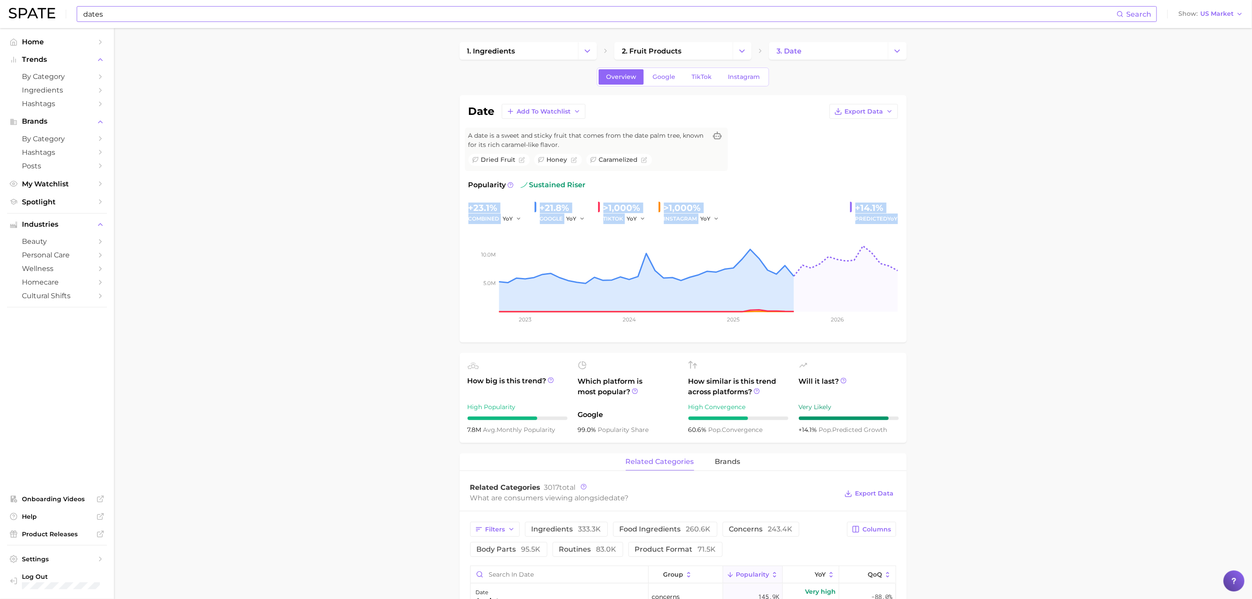
drag, startPoint x: 464, startPoint y: 206, endPoint x: 855, endPoint y: 254, distance: 393.4
click at [906, 221] on div "date Add to Watchlist Export Data A date is a sweet and sticky fruit that comes…" at bounding box center [683, 218] width 447 height 247
click at [481, 430] on span "7.8m" at bounding box center [476, 430] width 16 height 8
click at [480, 431] on span "7.8m" at bounding box center [476, 430] width 16 height 8
